Goal: Information Seeking & Learning: Check status

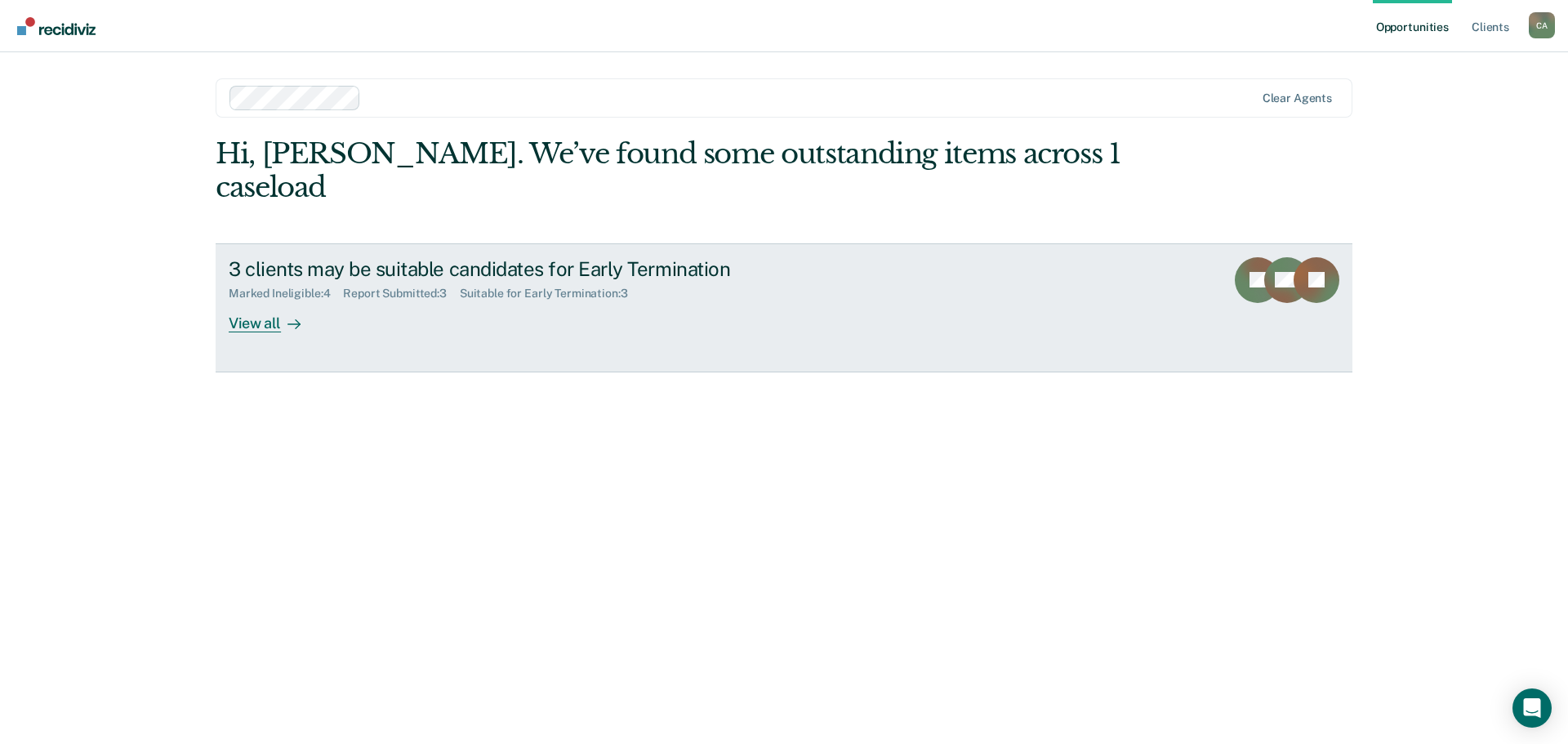
click at [283, 323] on div at bounding box center [291, 323] width 20 height 19
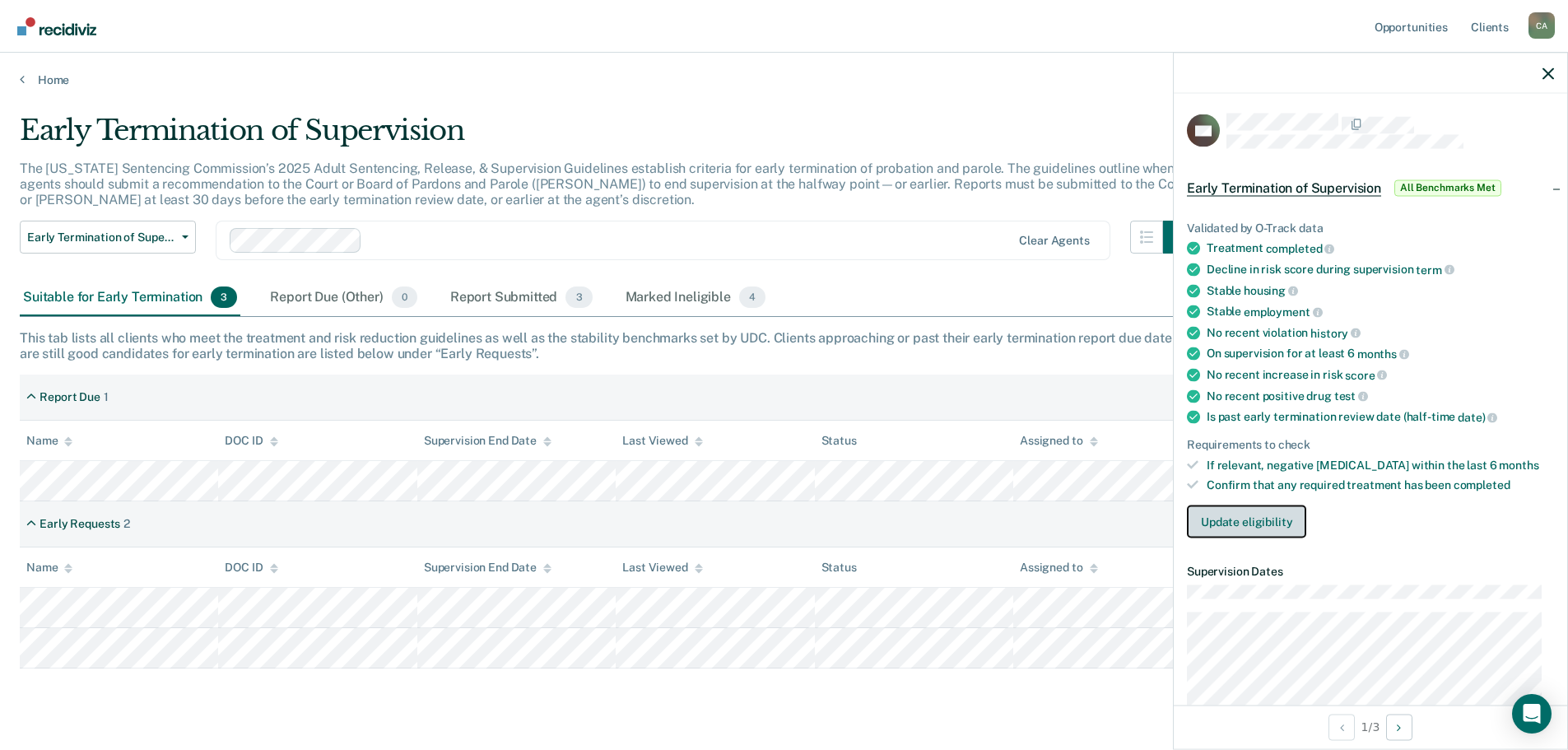
click at [1243, 512] on button "Update eligibility" at bounding box center [1247, 522] width 119 height 33
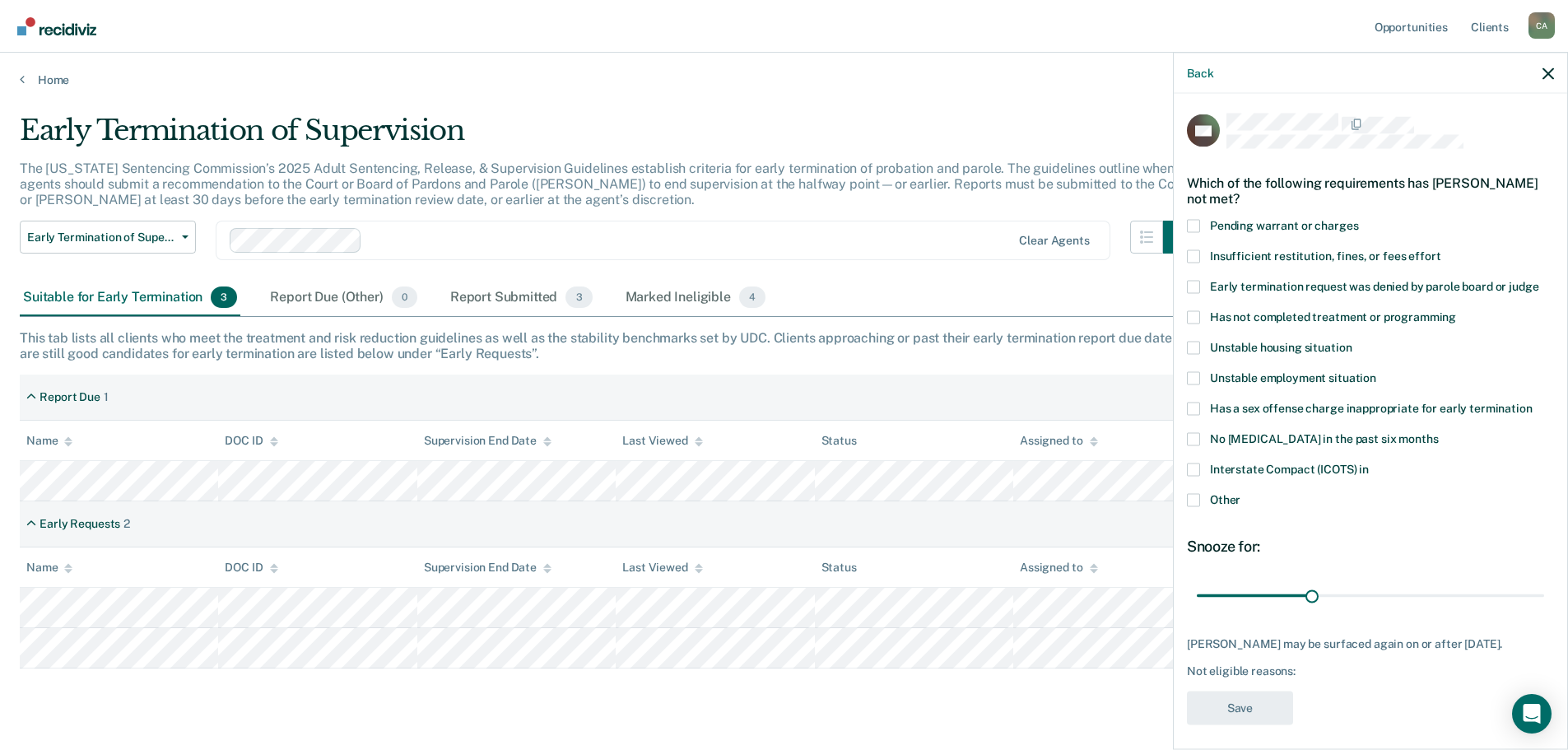
scroll to position [21, 0]
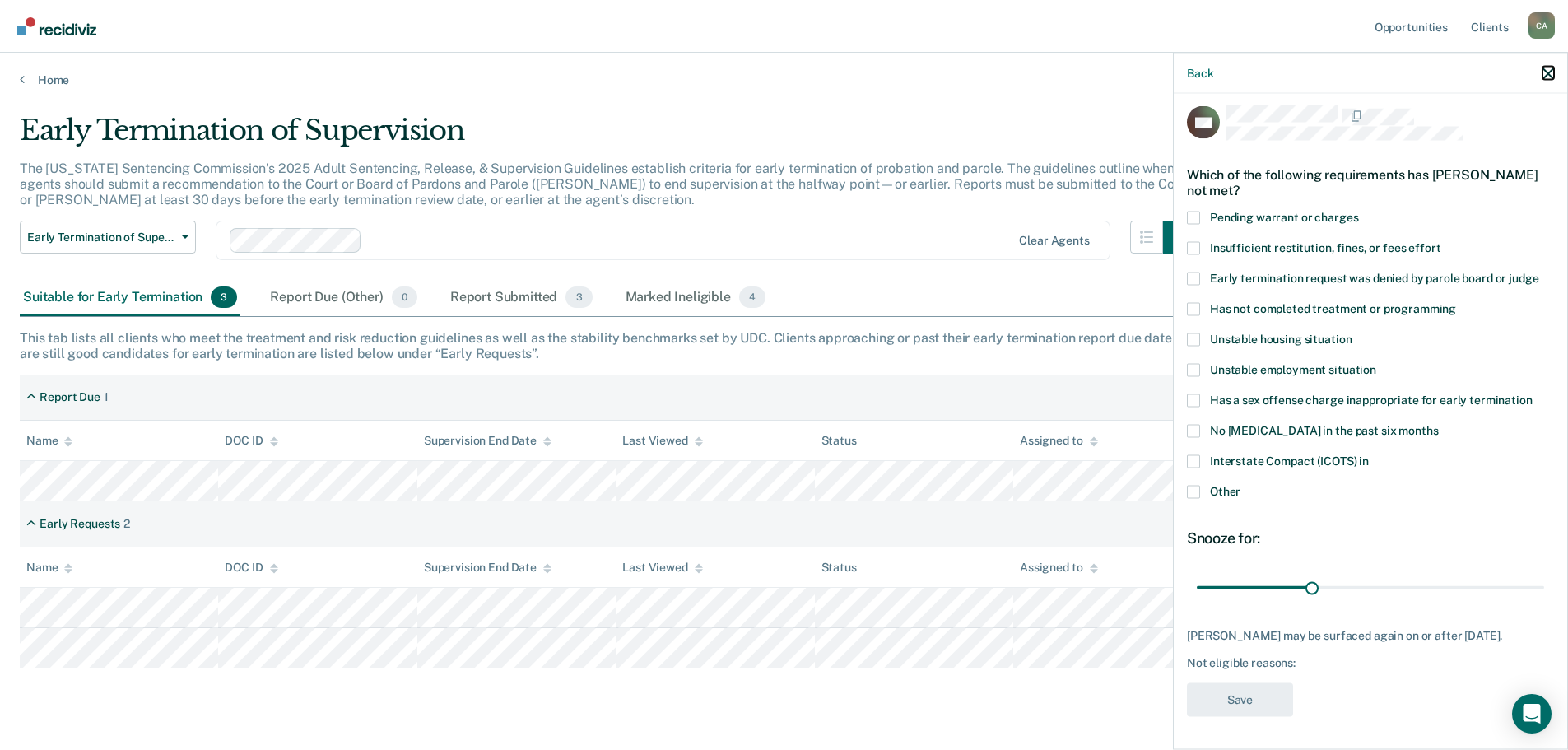
click at [1548, 73] on icon "button" at bounding box center [1548, 73] width 12 height 12
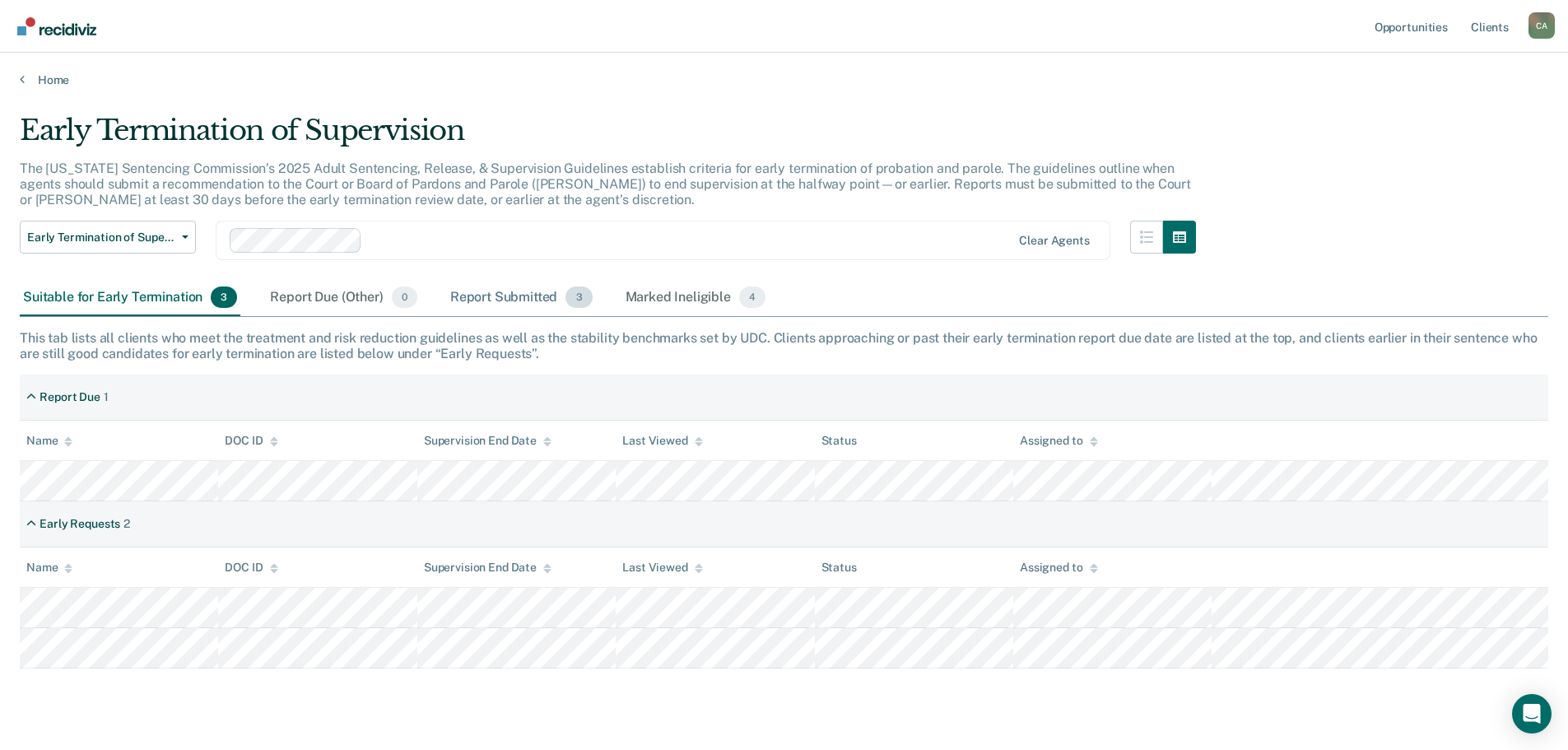
click at [532, 291] on div "Report Submitted 3" at bounding box center [521, 298] width 149 height 36
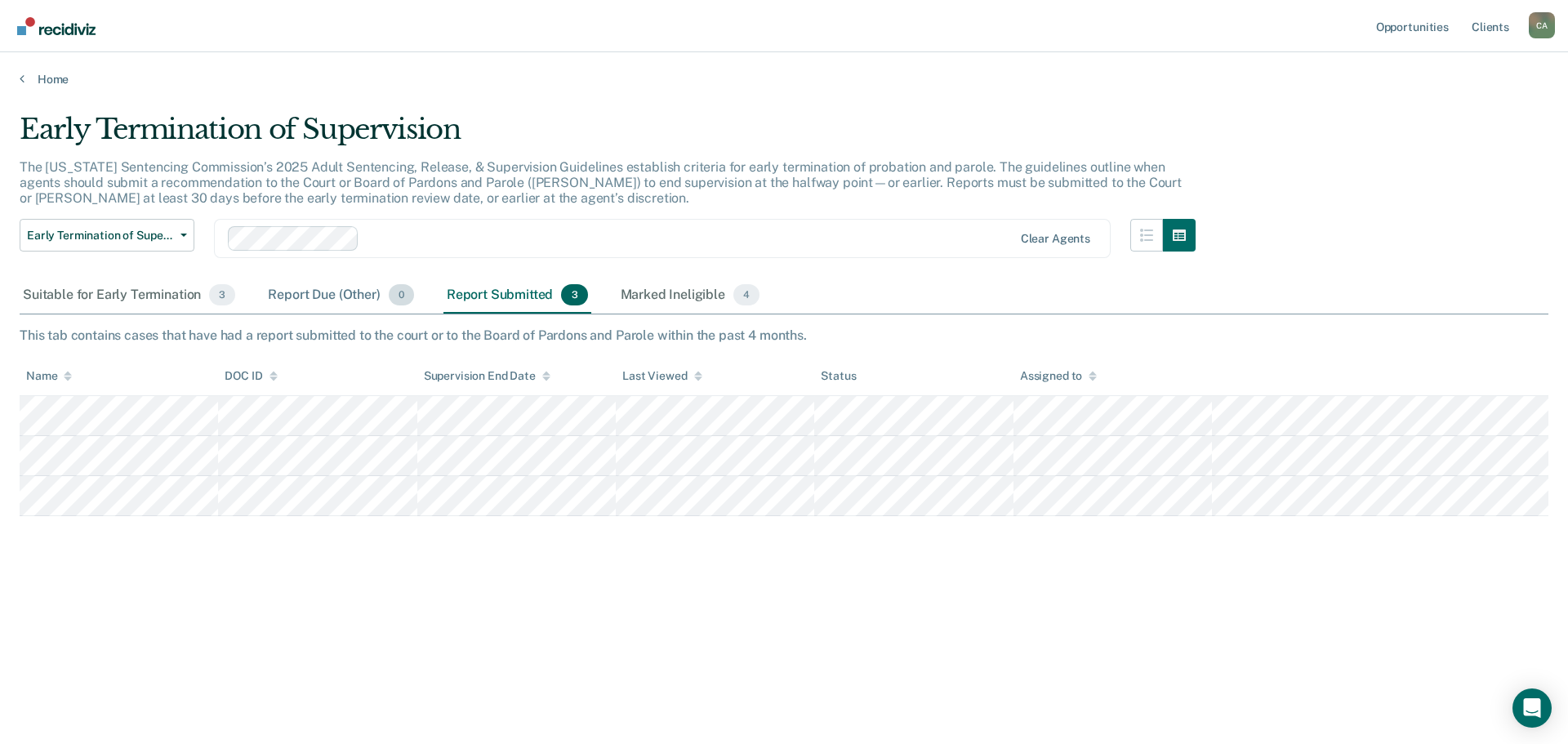
click at [323, 293] on div "Report Due (Other) 0" at bounding box center [341, 296] width 152 height 36
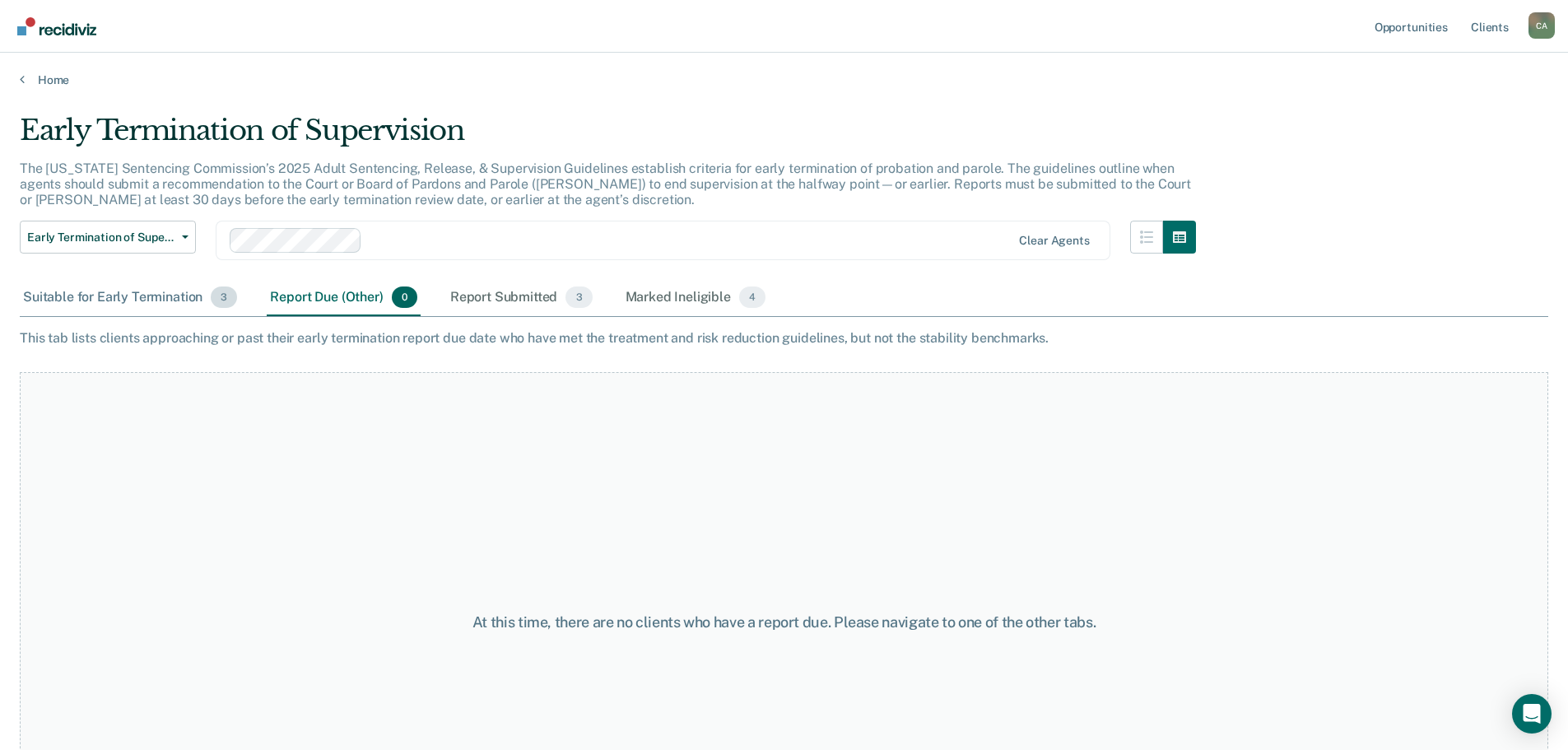
click at [147, 297] on div "Suitable for Early Termination 3" at bounding box center [130, 298] width 221 height 36
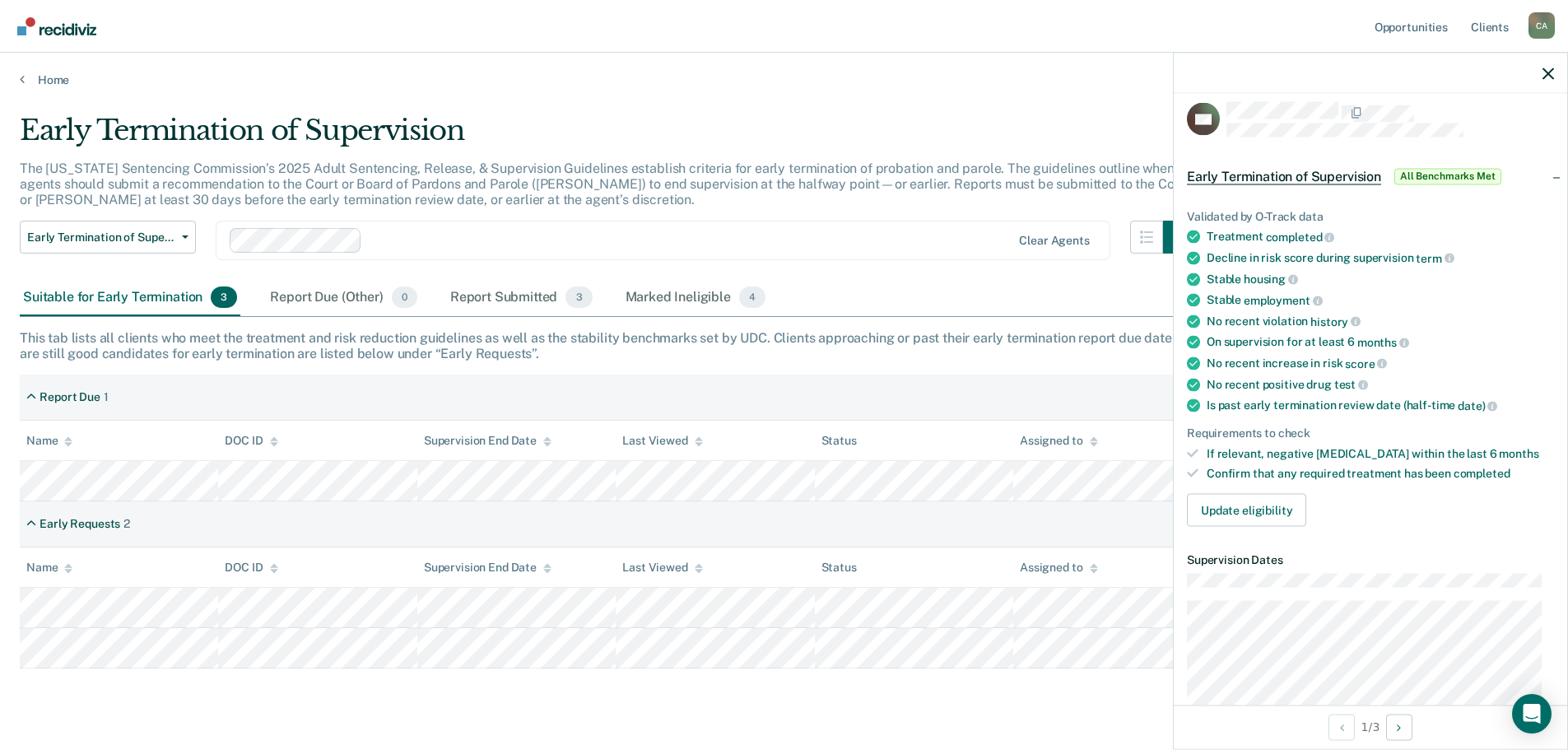
scroll to position [0, 0]
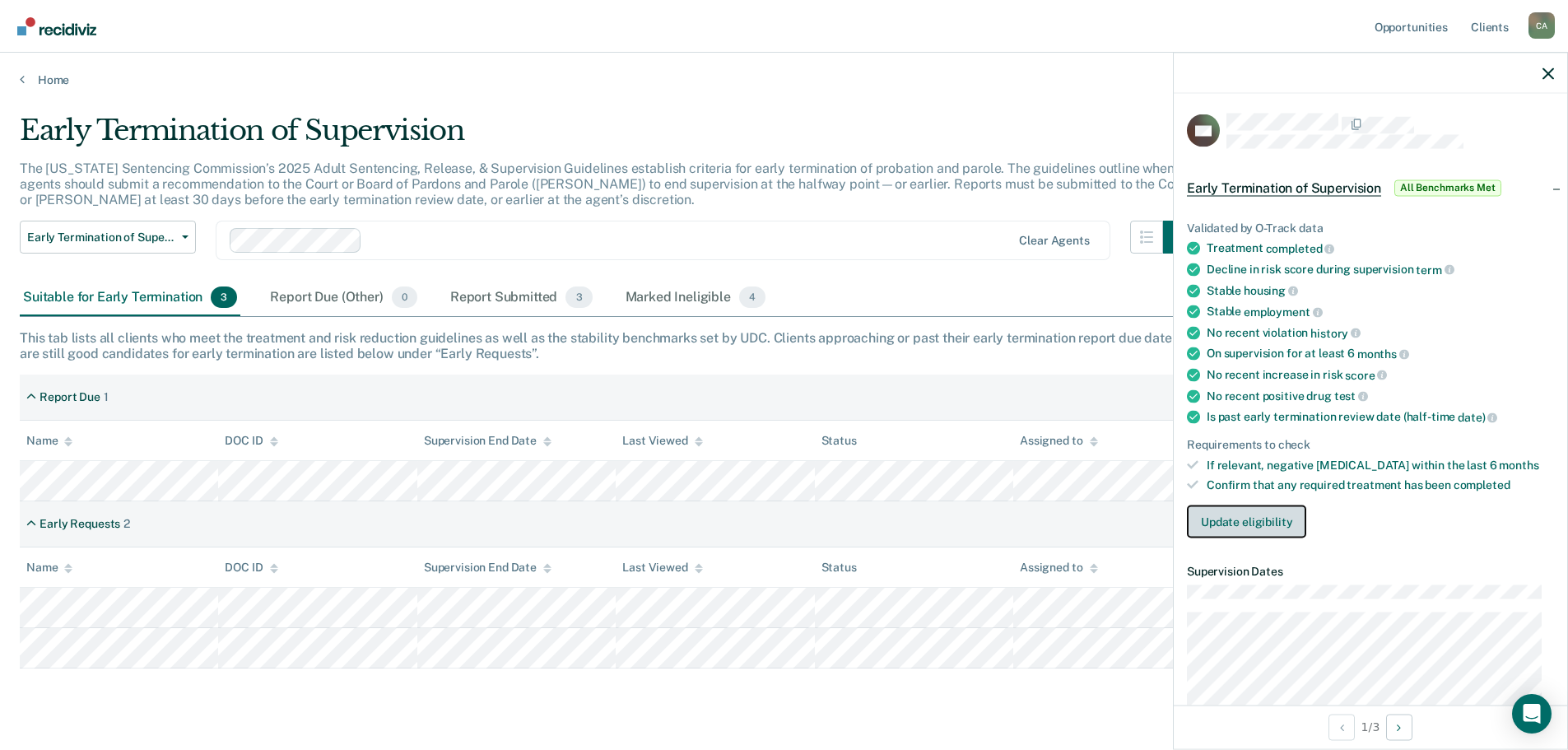
click at [1242, 513] on button "Update eligibility" at bounding box center [1247, 522] width 119 height 33
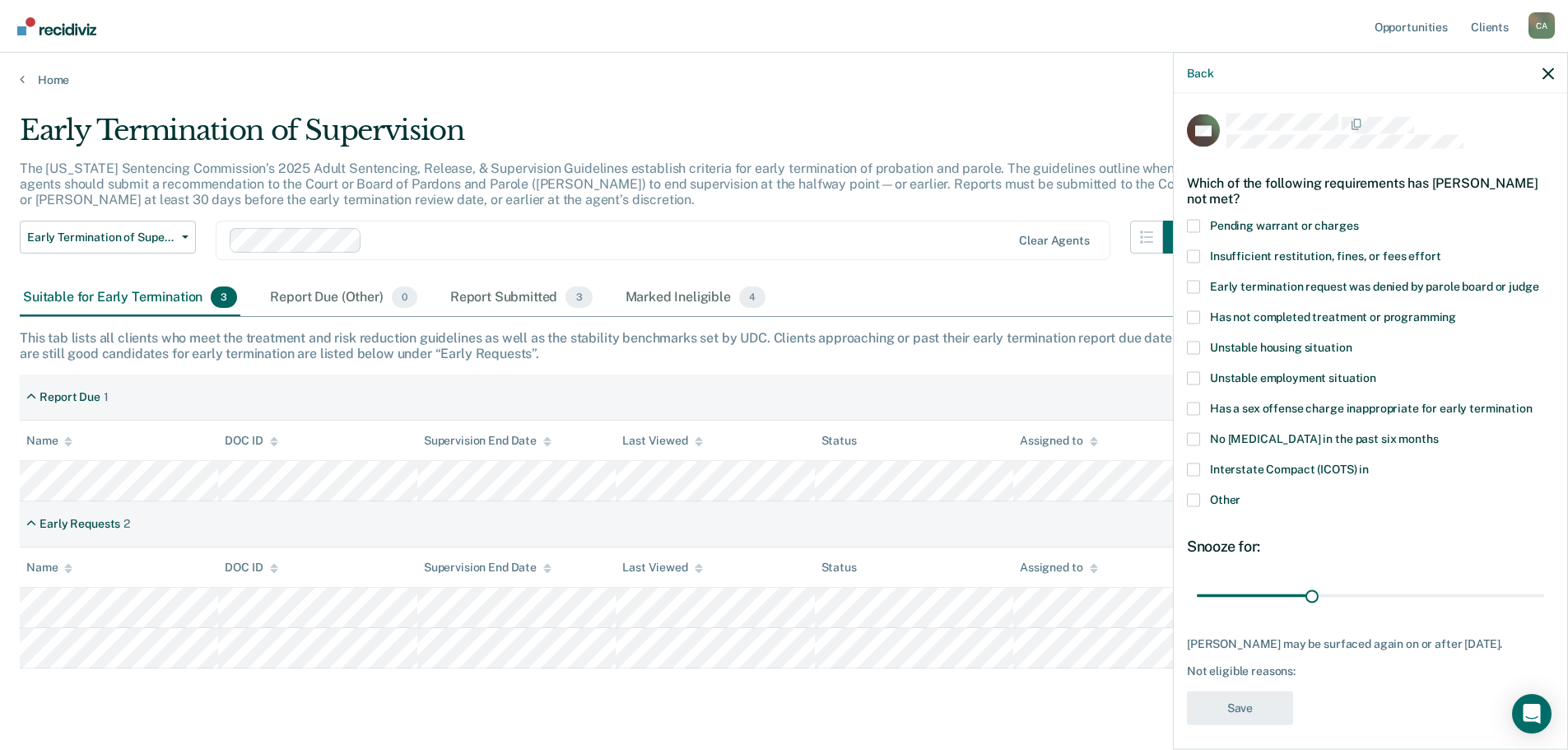
scroll to position [21, 0]
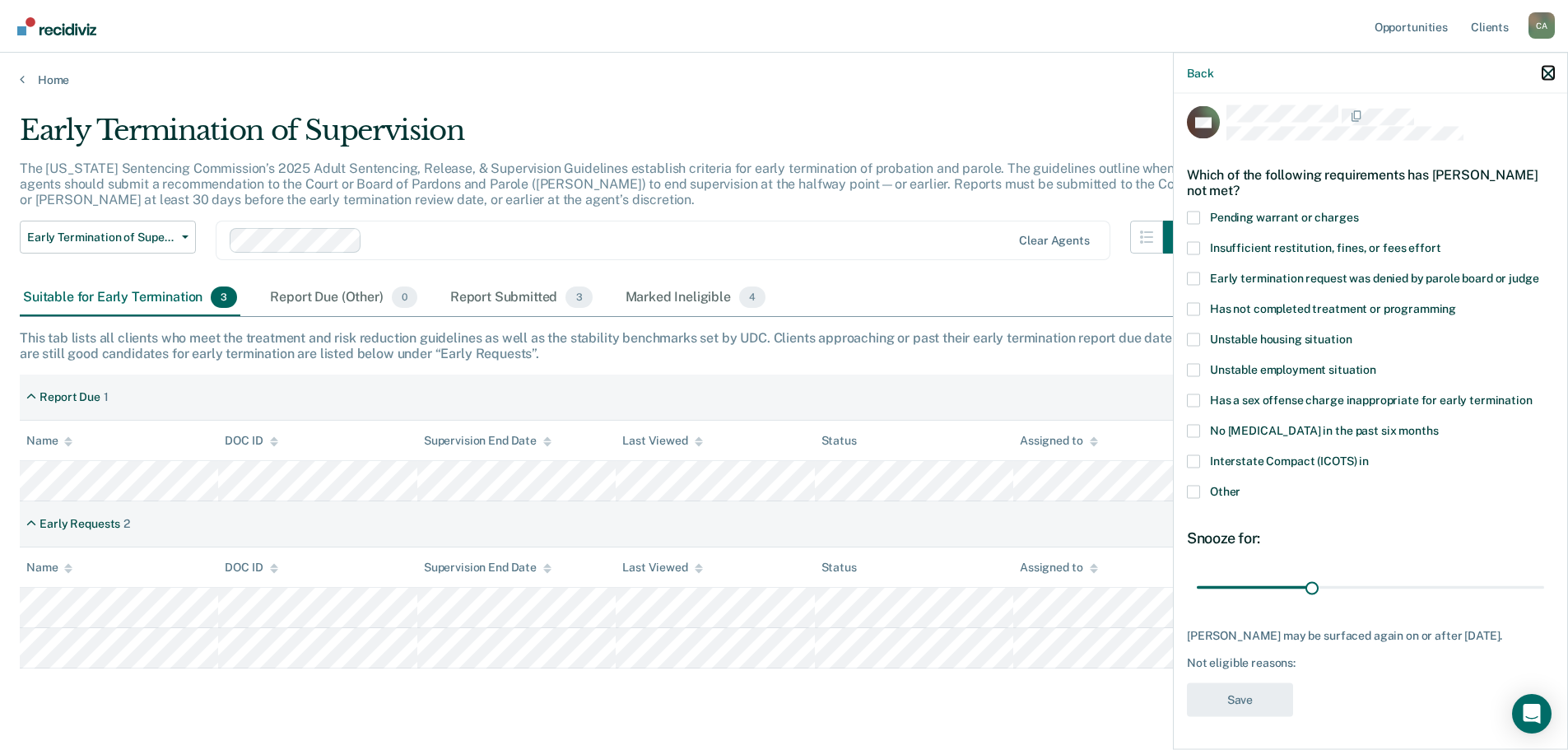
click at [1546, 73] on icon "button" at bounding box center [1548, 73] width 12 height 12
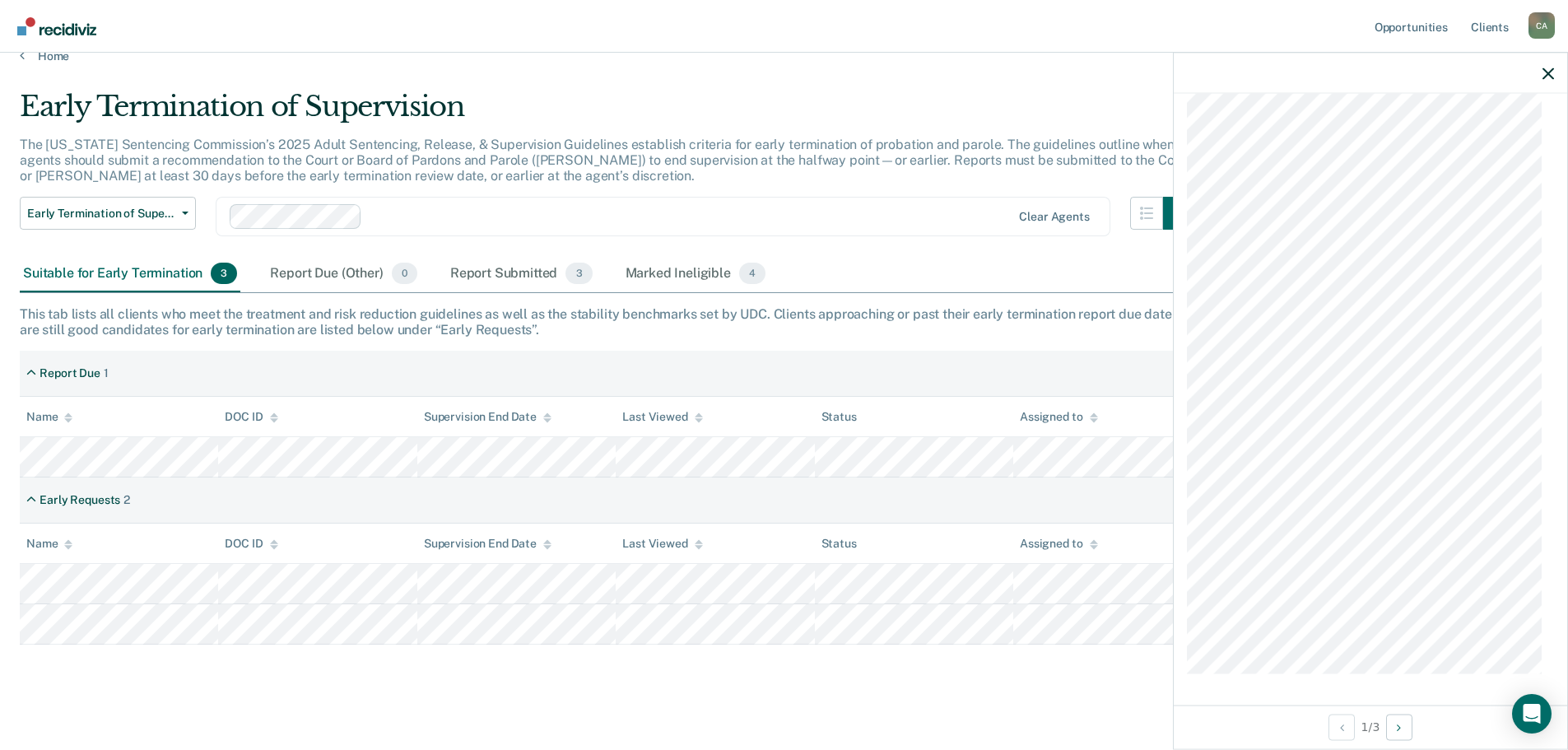
scroll to position [37, 0]
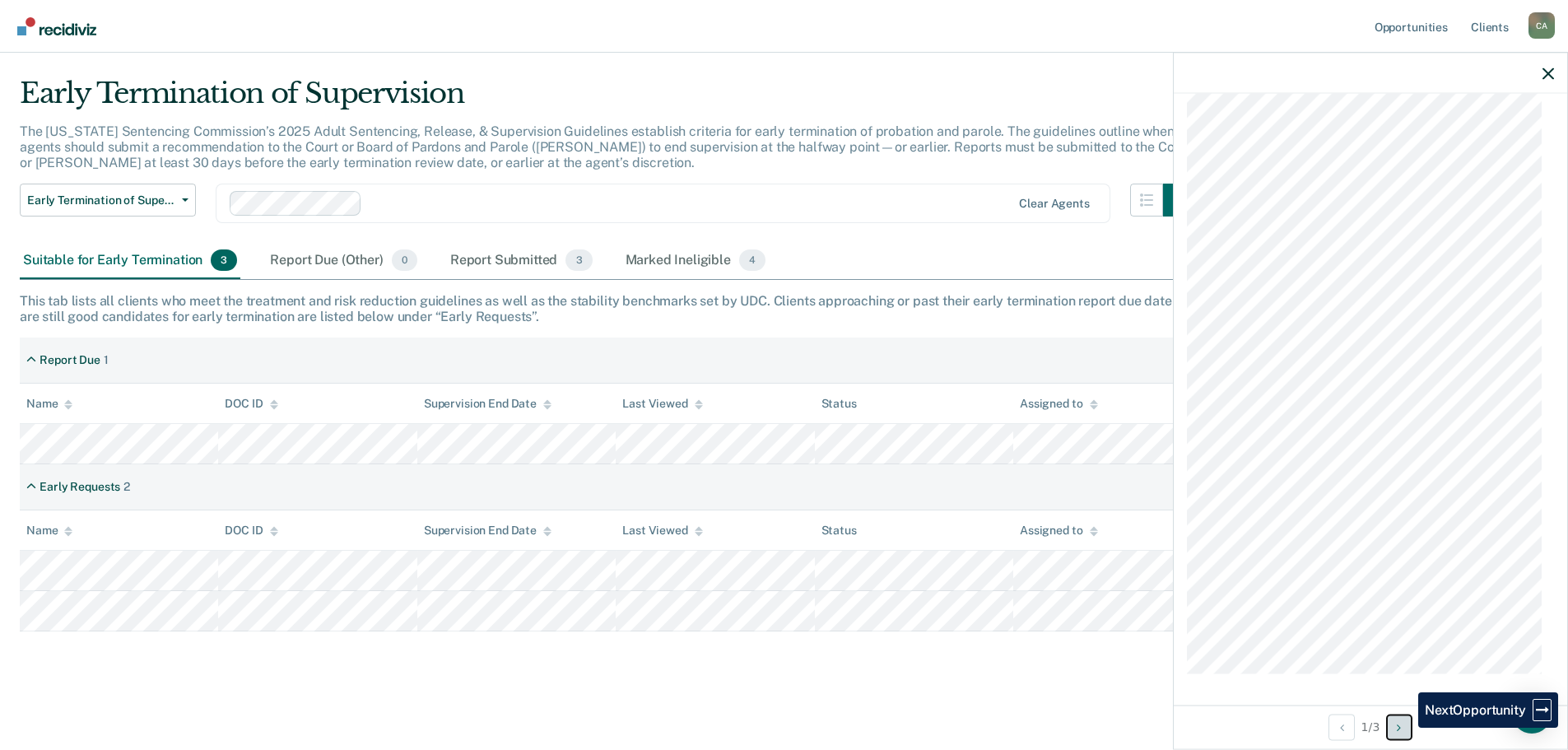
click at [1406, 728] on button "Next Opportunity" at bounding box center [1399, 727] width 26 height 26
click at [1399, 723] on icon "Next Opportunity" at bounding box center [1398, 727] width 4 height 12
click at [1333, 724] on button "Previous Opportunity" at bounding box center [1341, 727] width 26 height 26
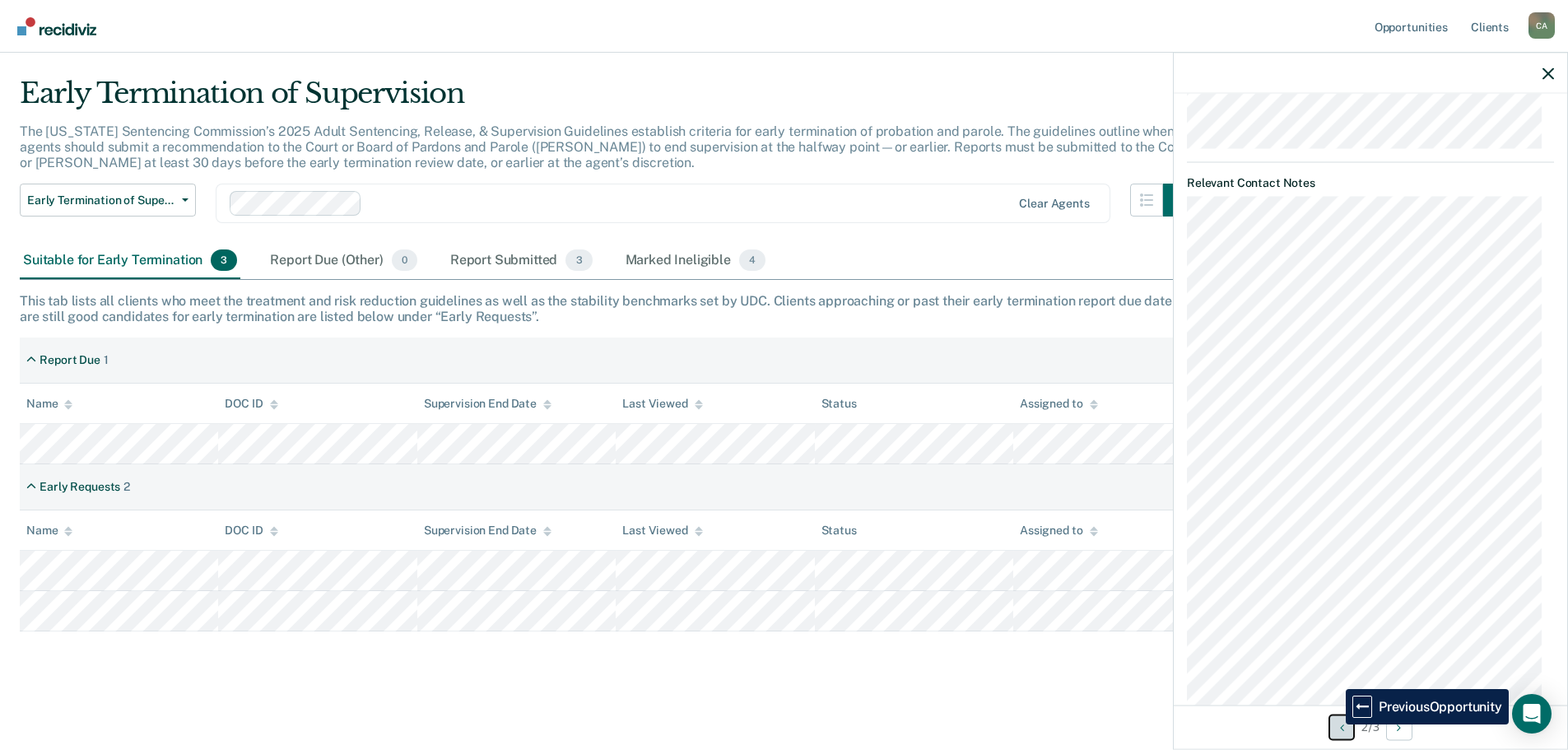
click at [1333, 724] on button "Previous Opportunity" at bounding box center [1341, 727] width 26 height 26
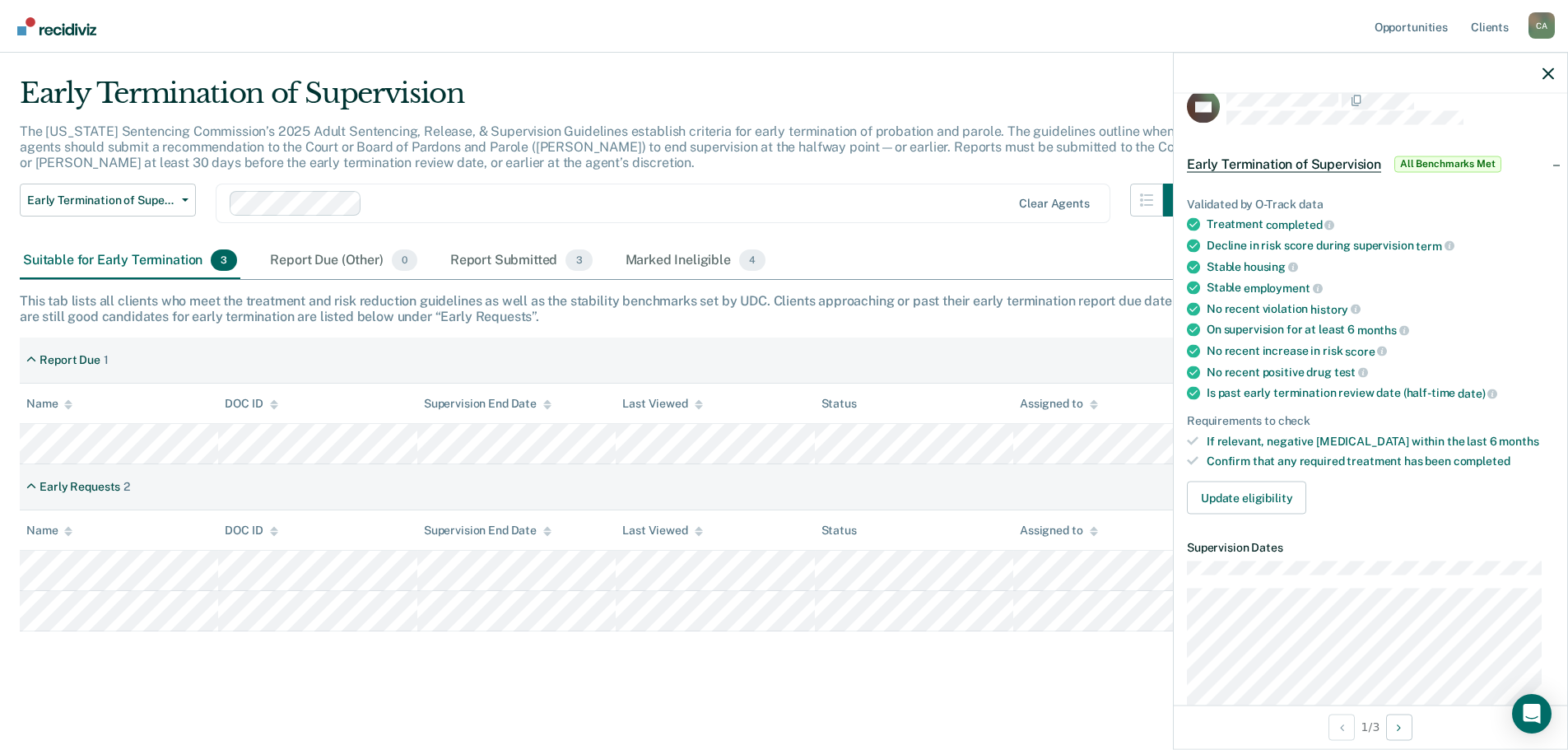
scroll to position [0, 0]
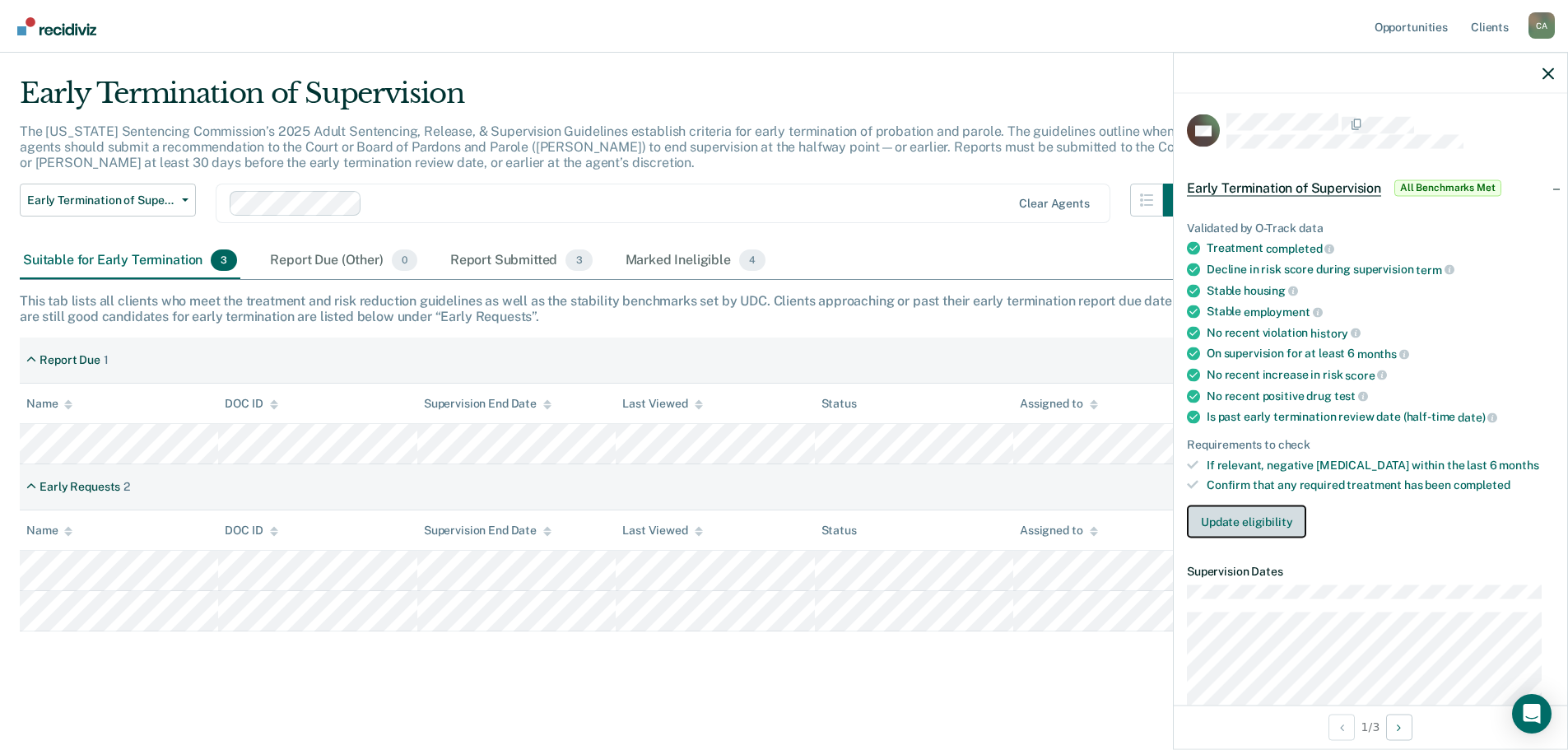
click at [1251, 515] on button "Update eligibility" at bounding box center [1247, 522] width 119 height 33
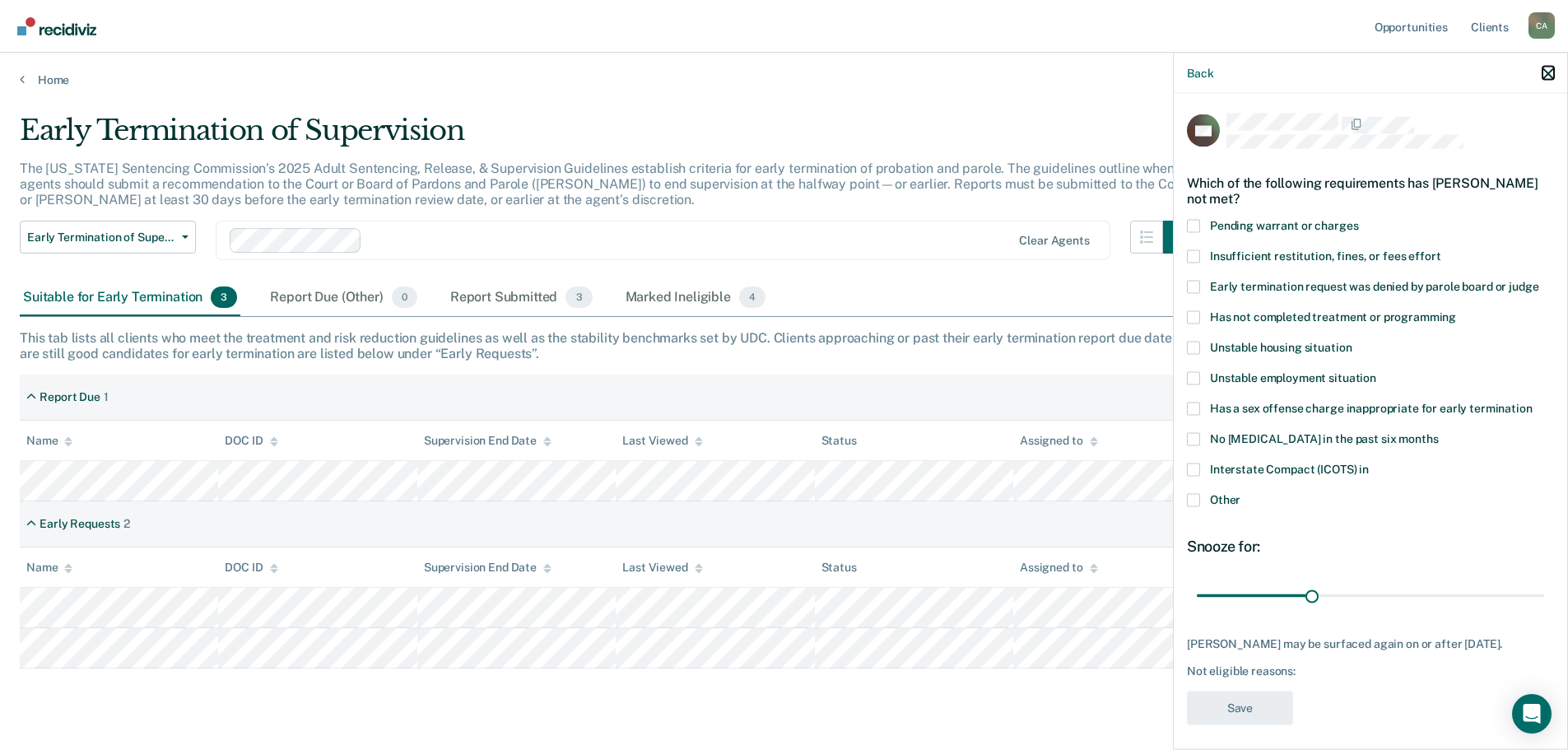
click at [1544, 66] on button "button" at bounding box center [1548, 73] width 12 height 14
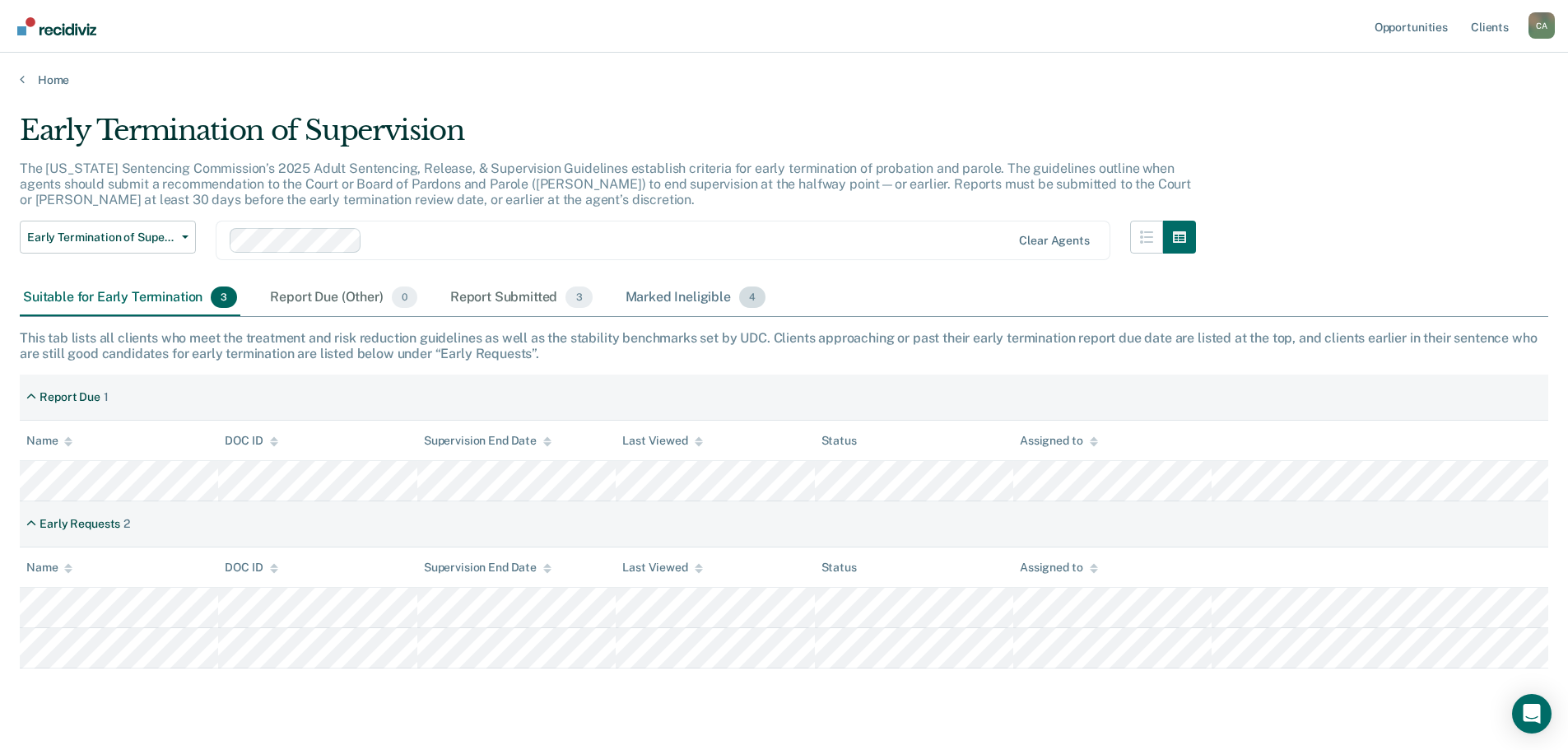
click at [681, 292] on div "Marked Ineligible 4" at bounding box center [695, 298] width 147 height 36
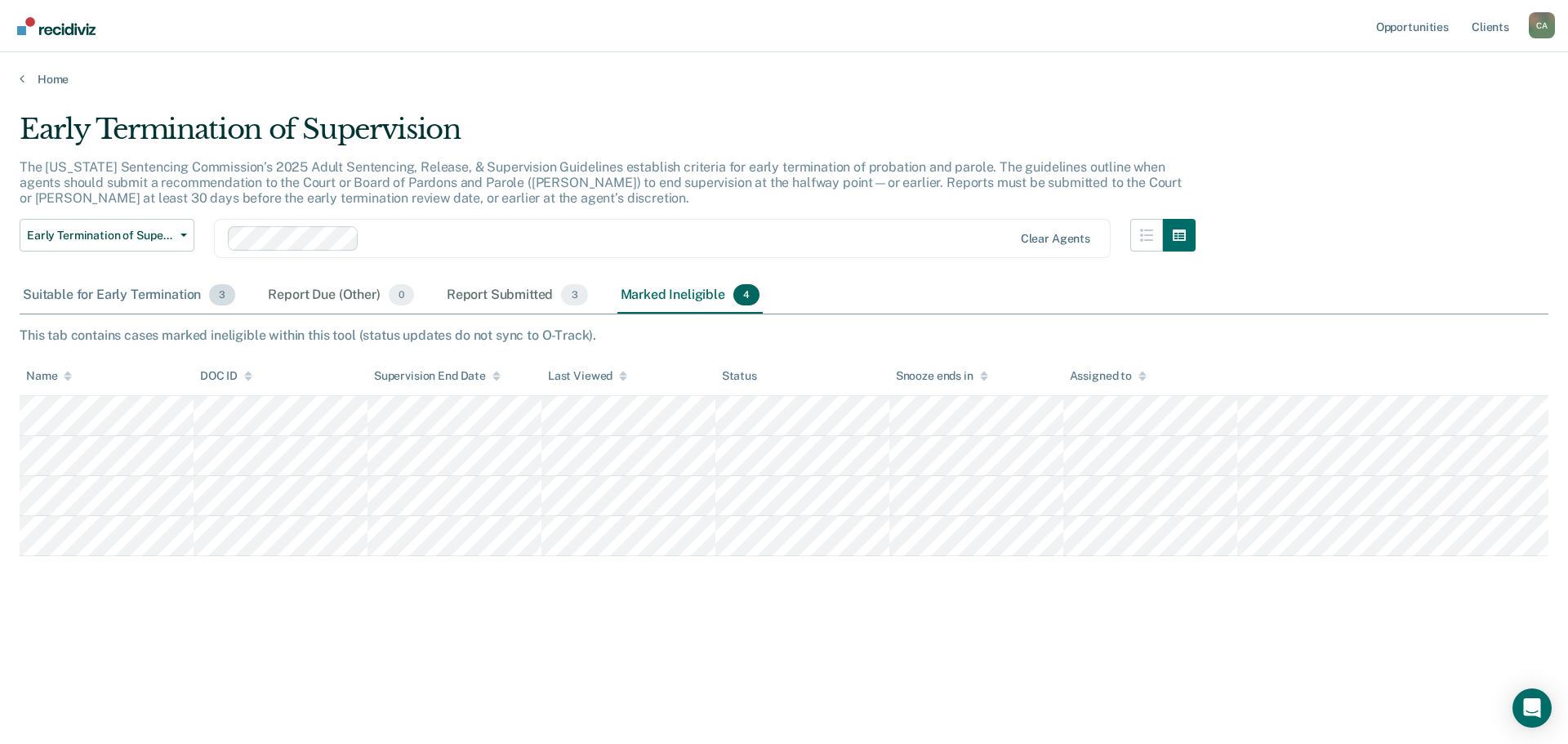
click at [88, 287] on div "Suitable for Early Termination 3" at bounding box center [129, 296] width 219 height 36
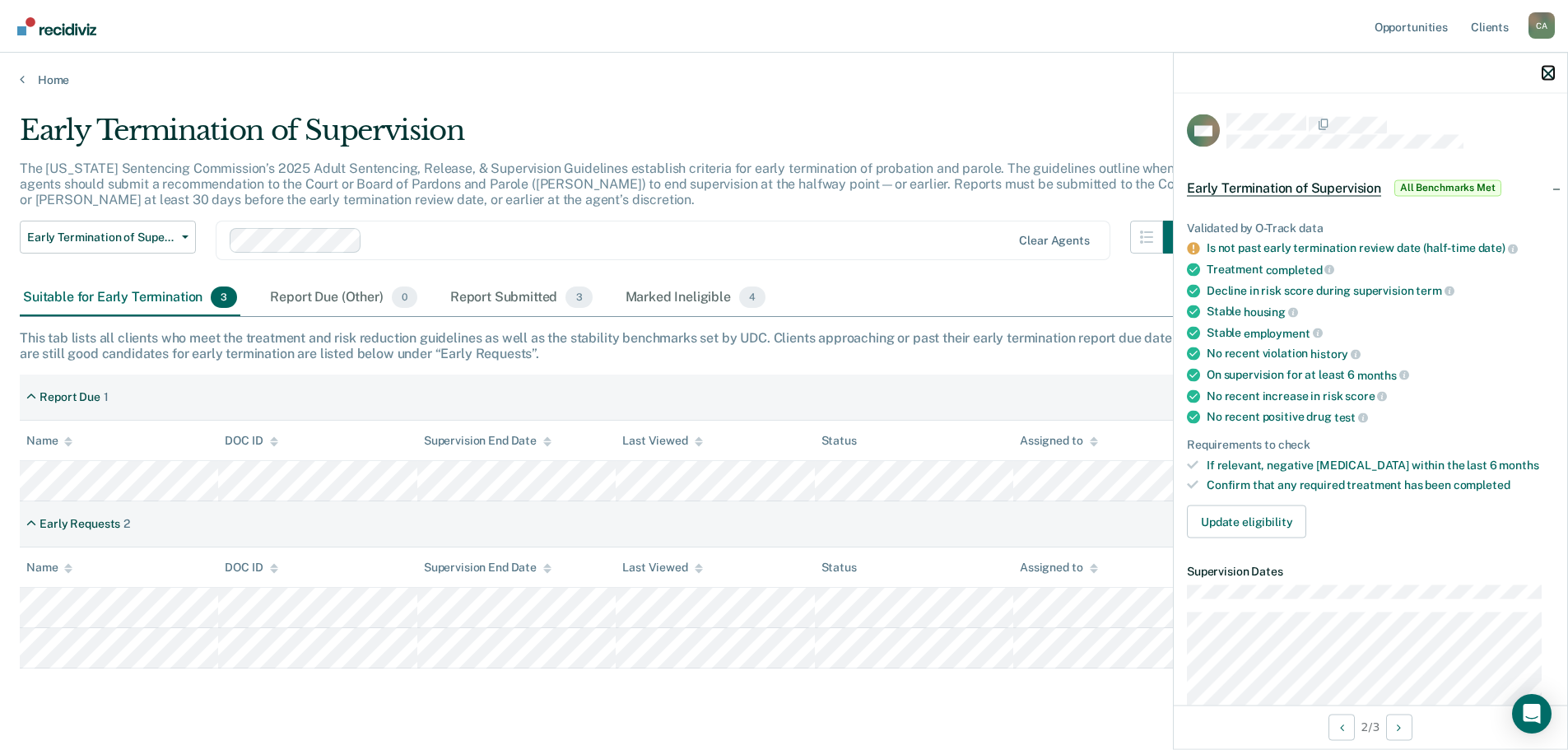
click at [1549, 73] on icon "button" at bounding box center [1548, 73] width 12 height 12
click at [1547, 70] on icon "button" at bounding box center [1548, 73] width 12 height 12
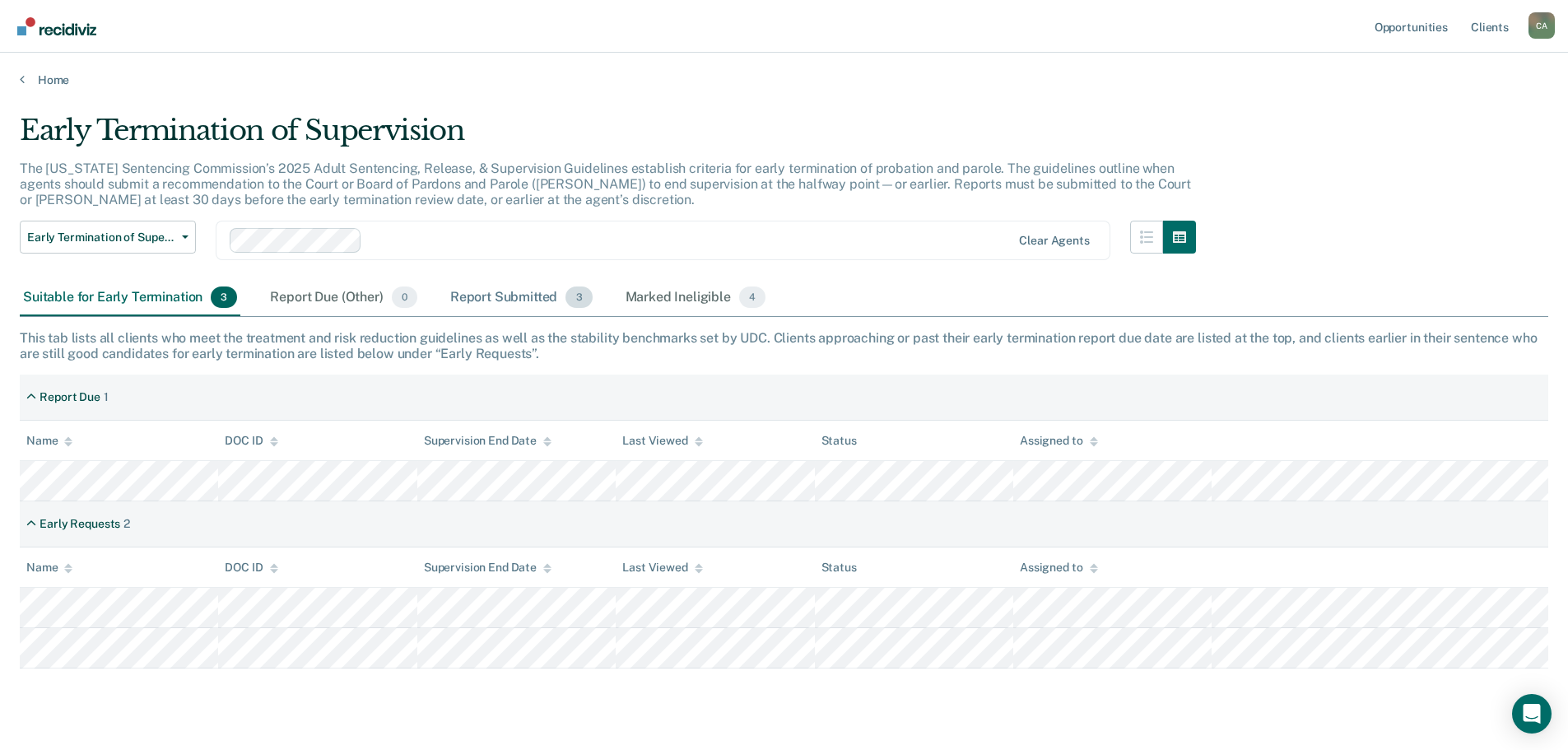
click at [497, 300] on div "Report Submitted 3" at bounding box center [521, 298] width 149 height 36
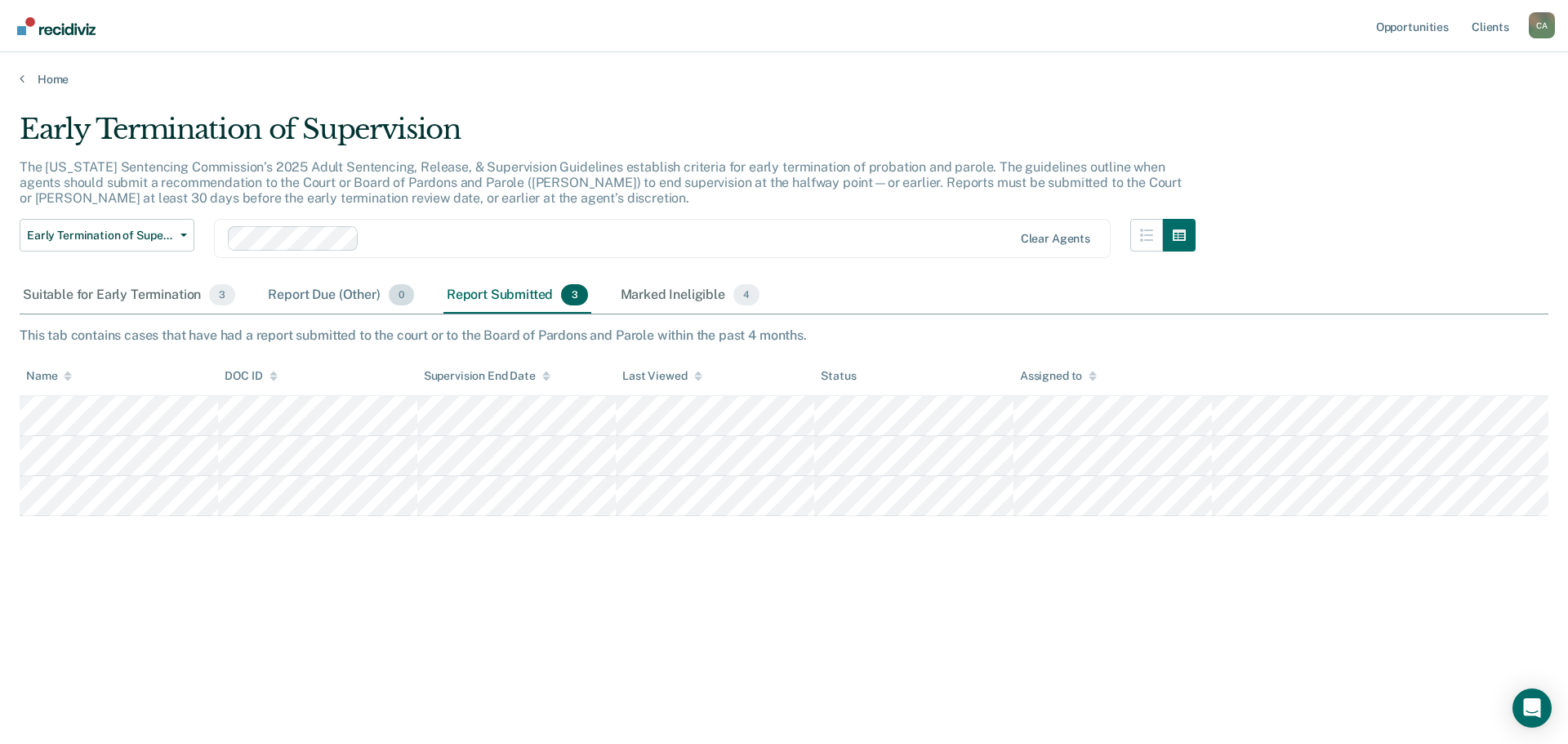
click at [312, 297] on div "Report Due (Other) 0" at bounding box center [341, 296] width 152 height 36
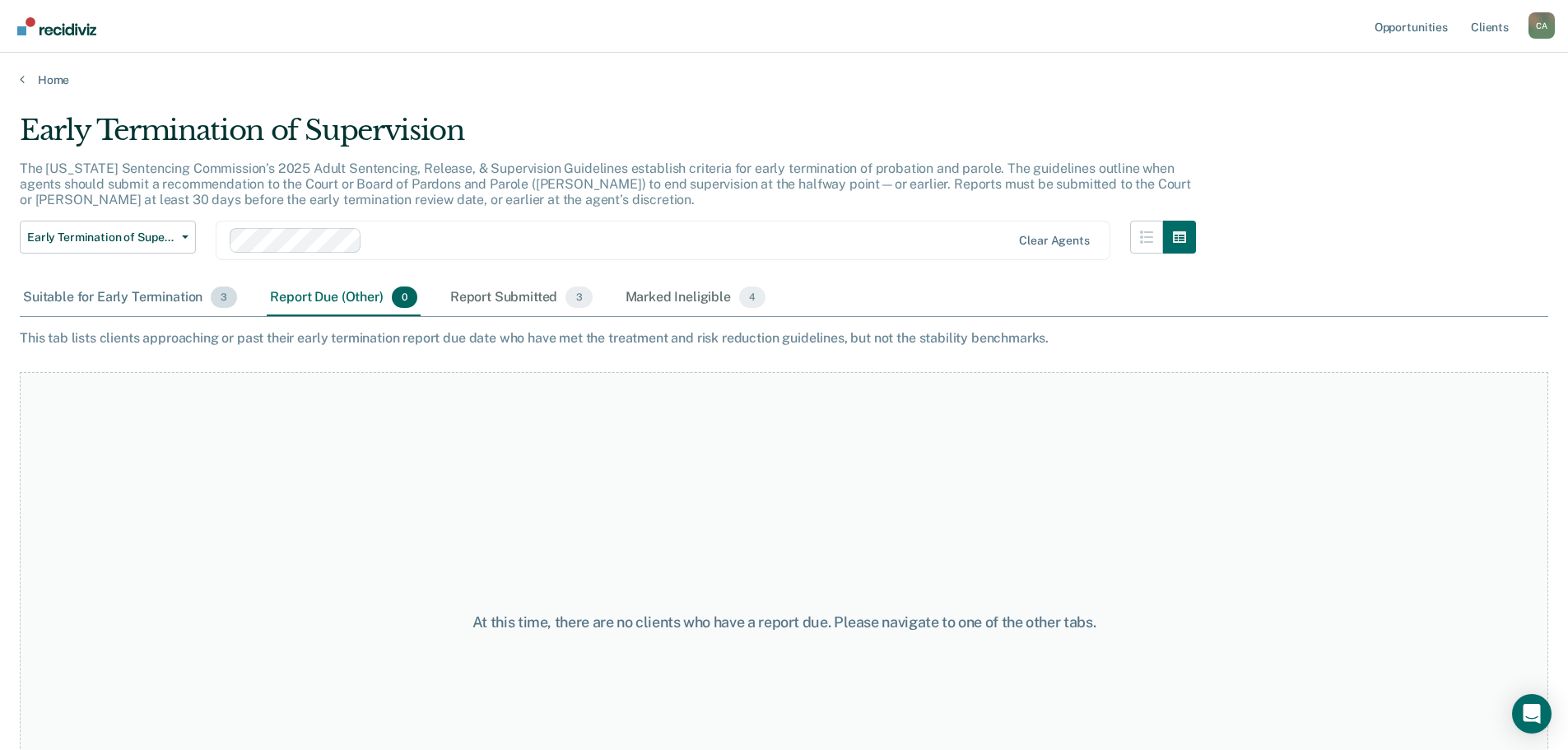
click at [120, 300] on div "Suitable for Early Termination 3" at bounding box center [130, 298] width 221 height 36
